Goal: Obtain resource: Obtain resource

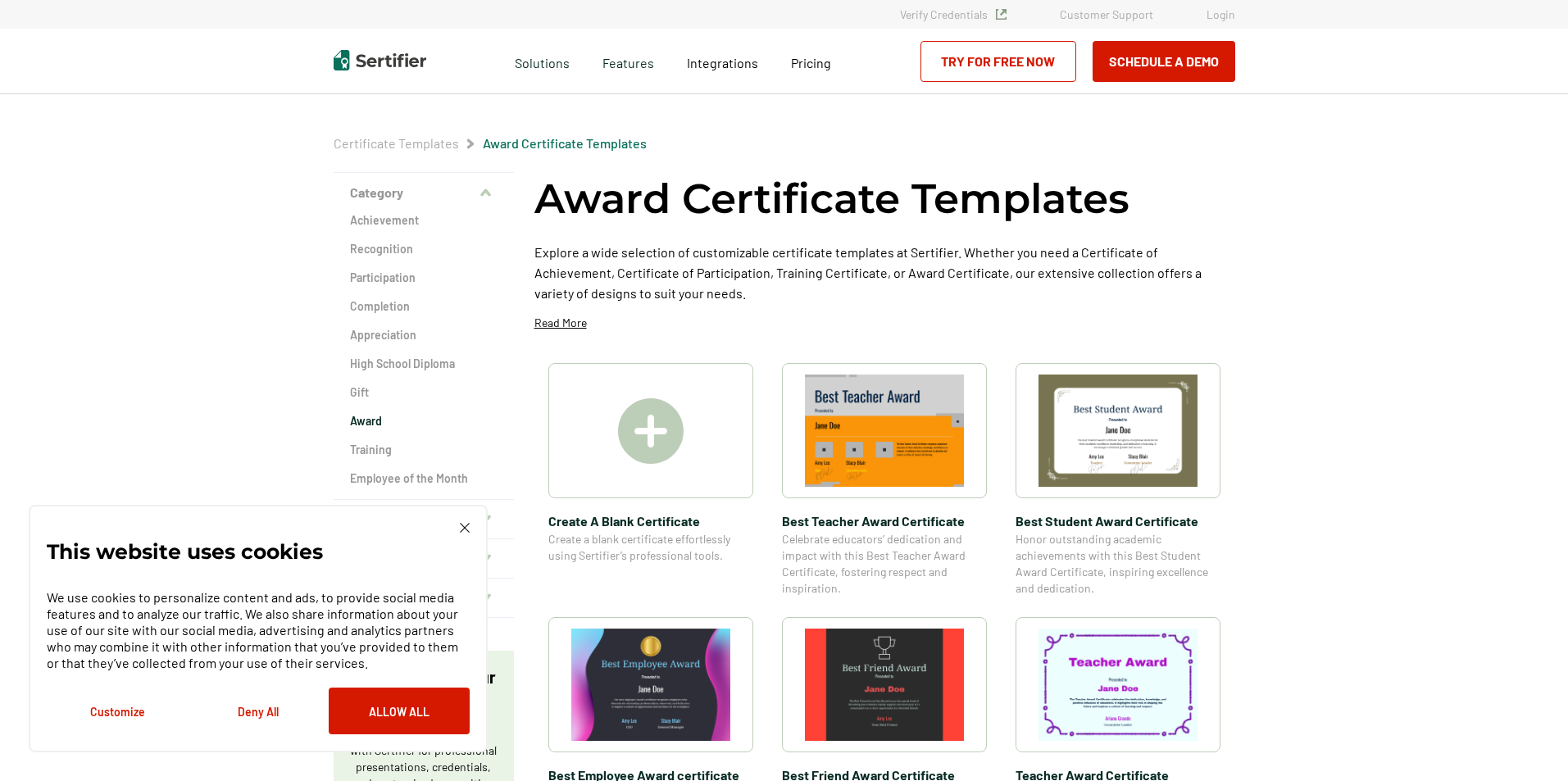
click at [612, 446] on div at bounding box center [651, 431] width 205 height 135
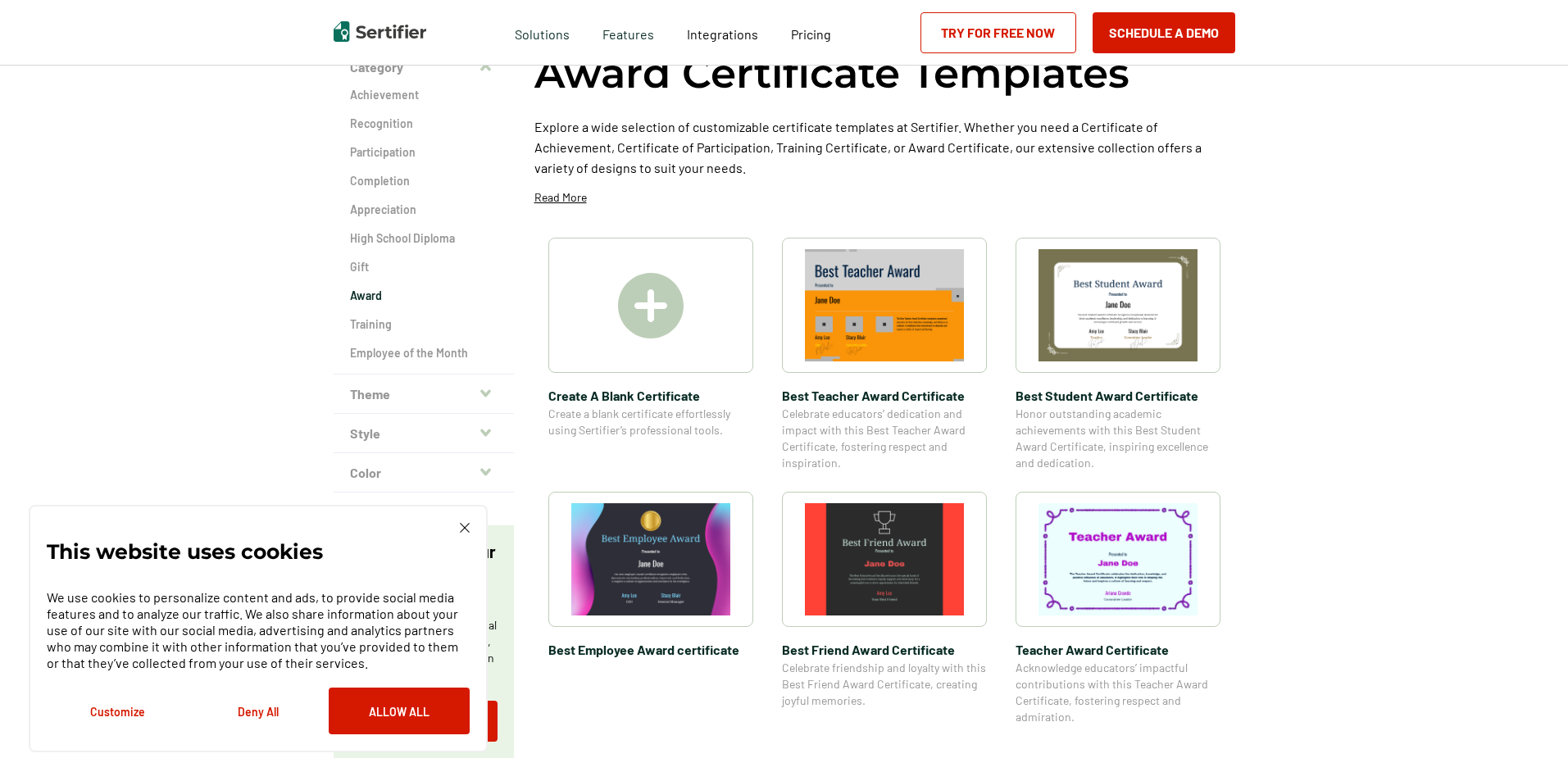
scroll to position [82, 0]
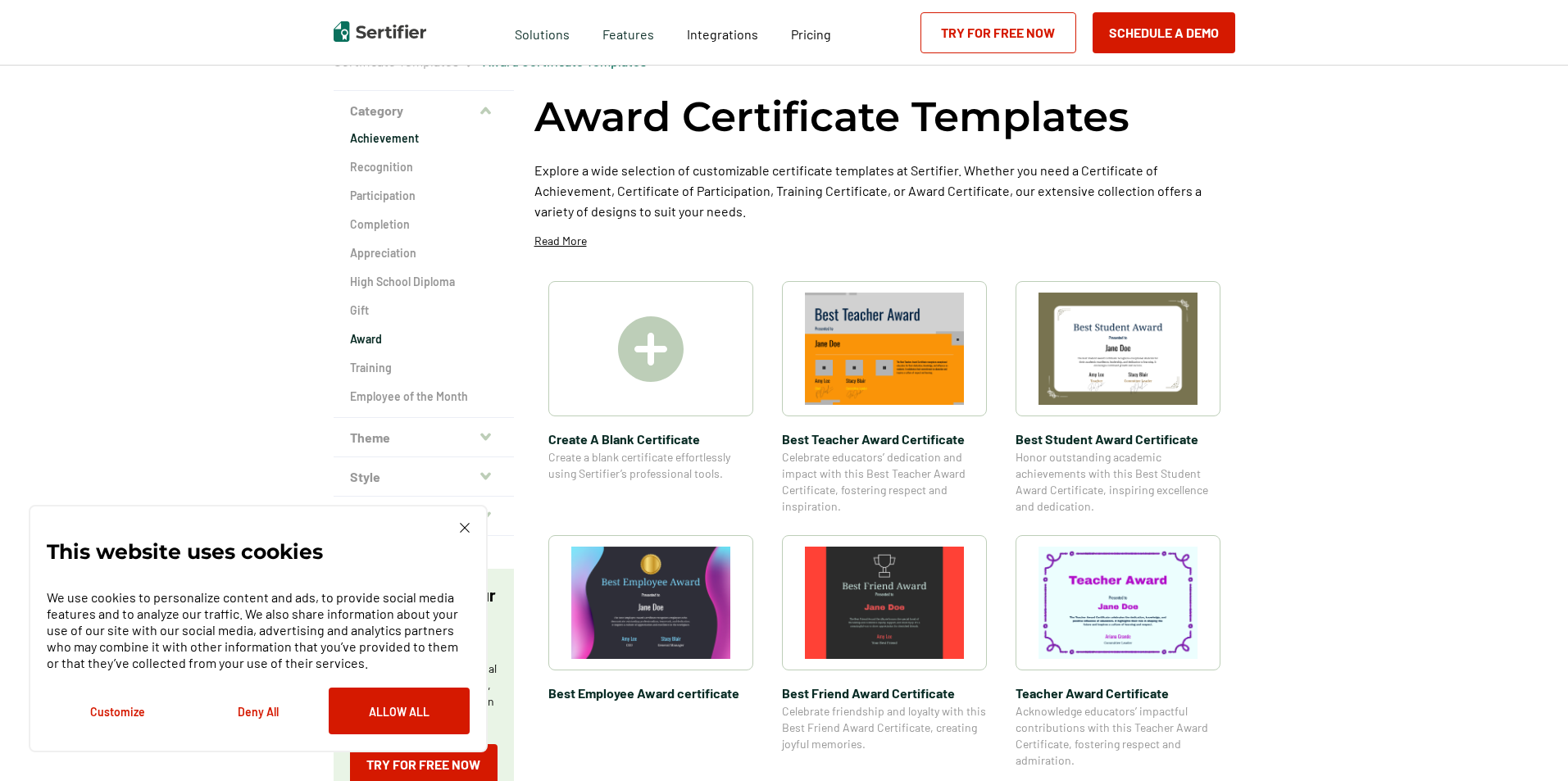
click at [414, 137] on h2 "Achievement" at bounding box center [424, 138] width 147 height 16
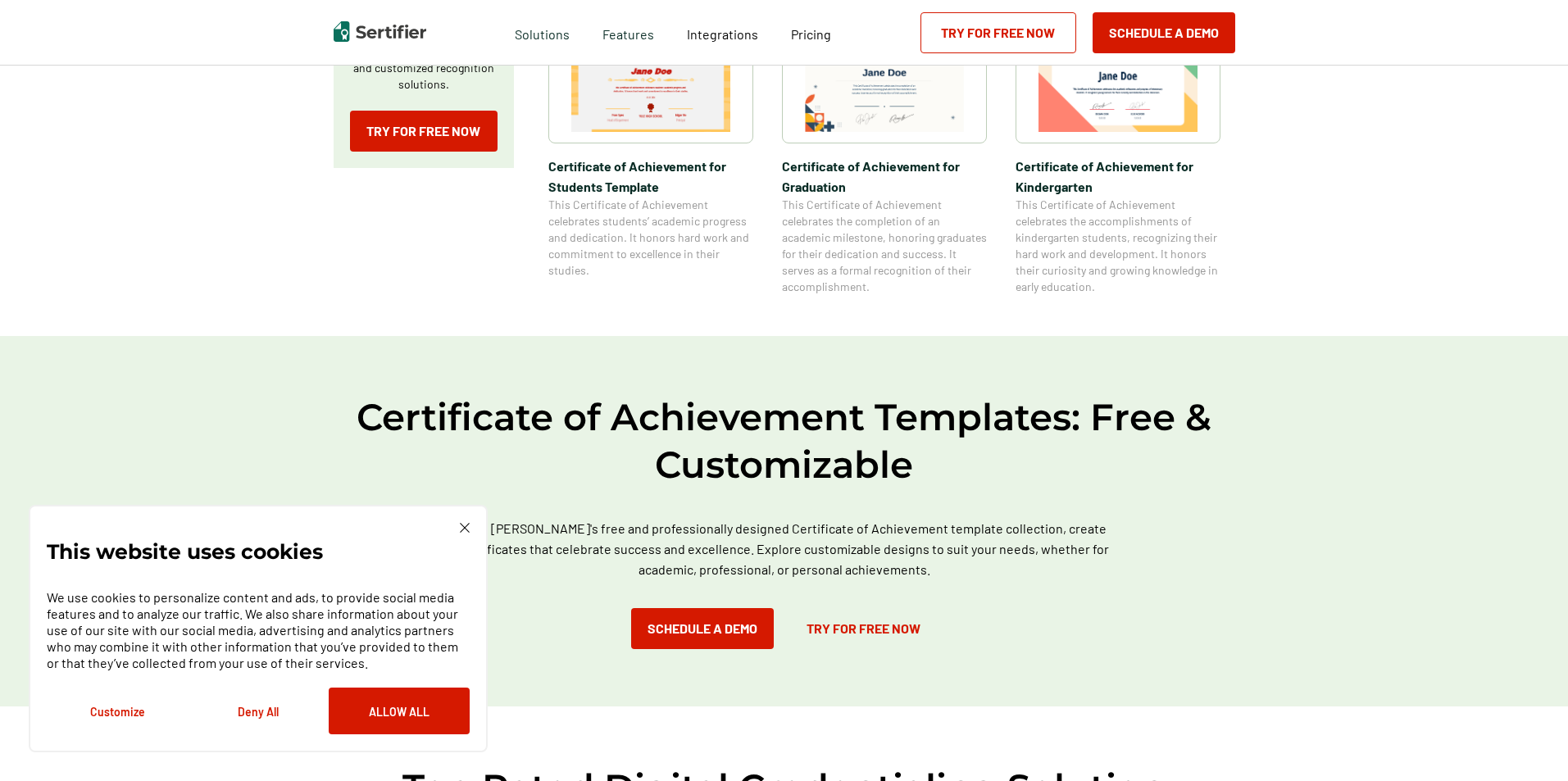
scroll to position [738, 0]
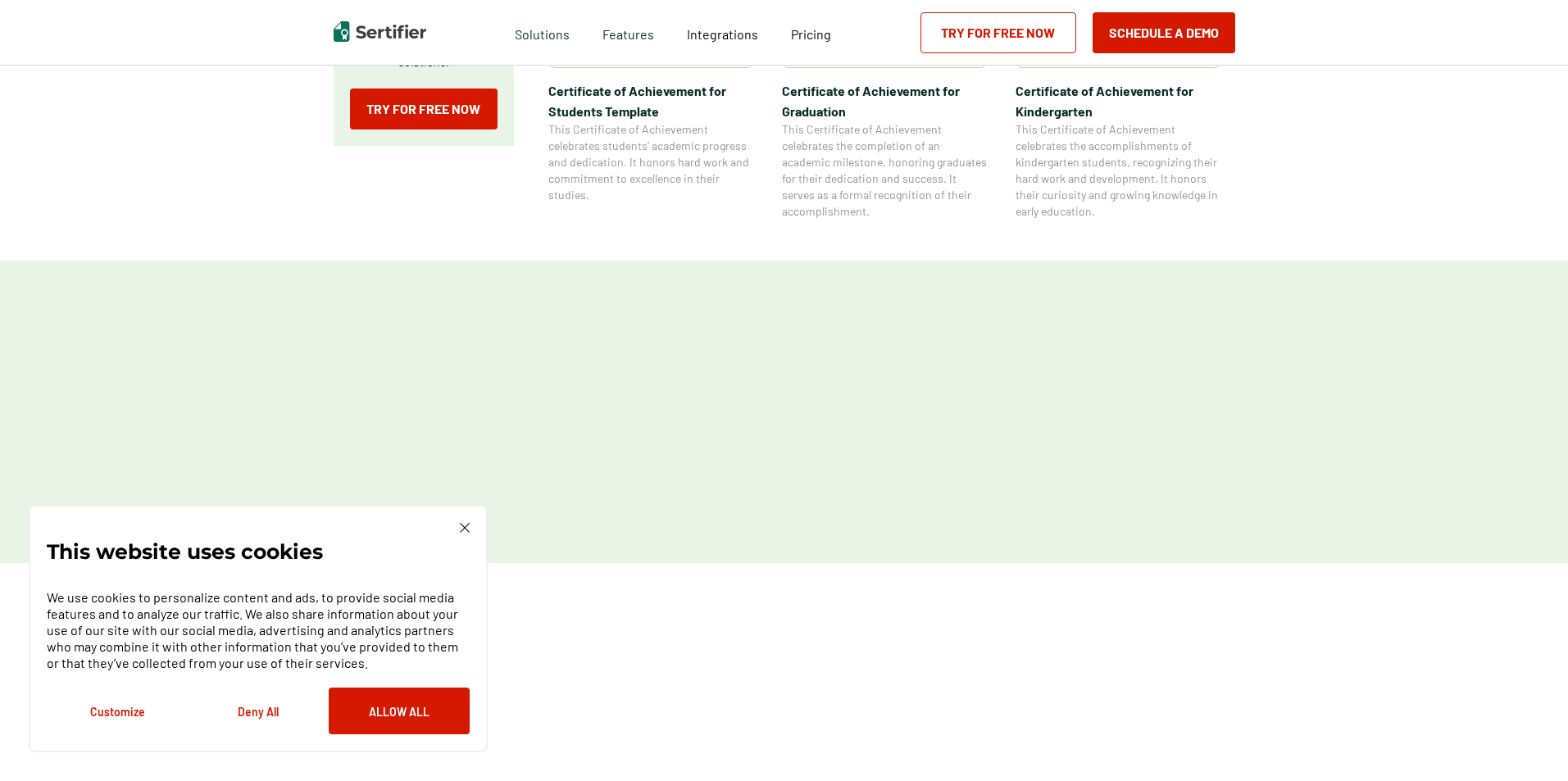
scroll to position [82, 0]
